Goal: Find specific page/section: Find specific page/section

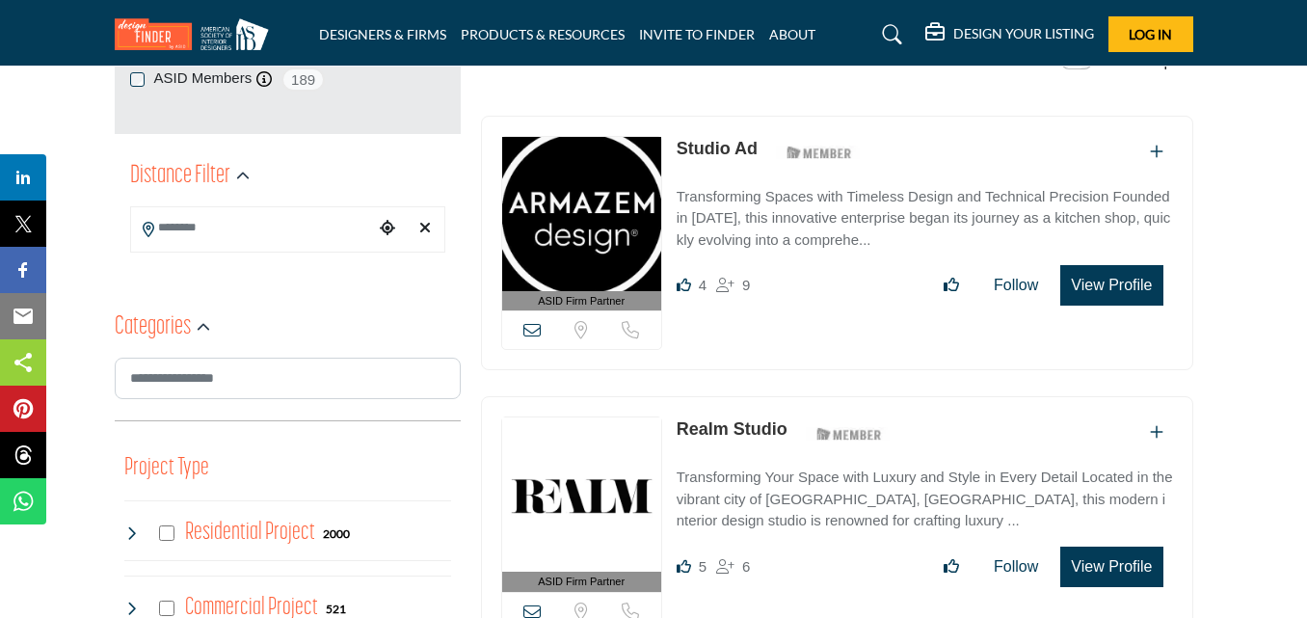
scroll to position [424, 0]
click at [526, 332] on icon at bounding box center [531, 330] width 17 height 17
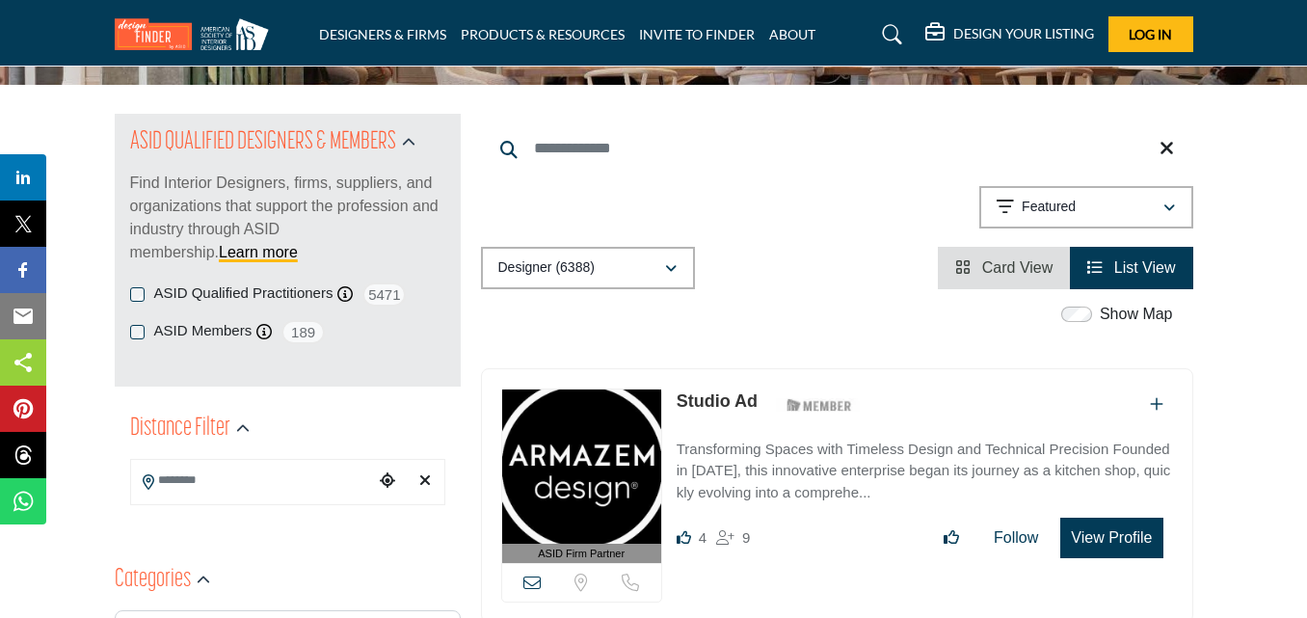
scroll to position [179, 0]
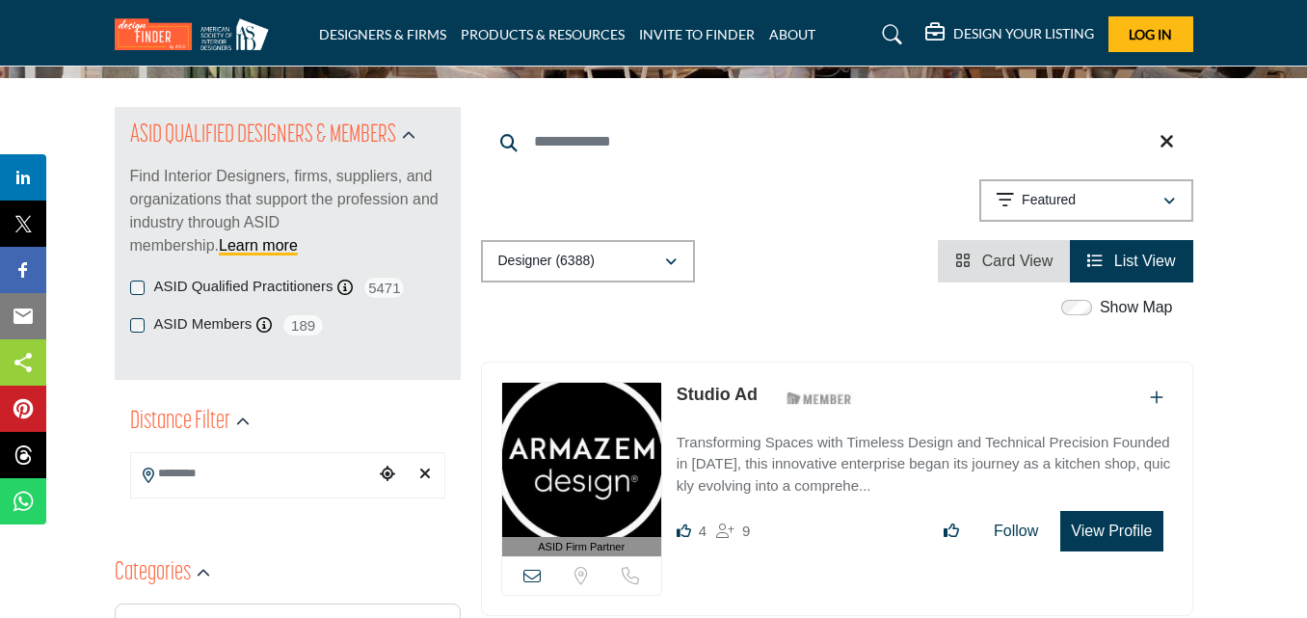
drag, startPoint x: 784, startPoint y: 412, endPoint x: 677, endPoint y: 390, distance: 109.1
click at [677, 390] on div "Studio Ad ASID Member who supports and impacts the Interior Design industry." at bounding box center [772, 399] width 191 height 34
copy div "Studio Ad"
